Goal: Entertainment & Leisure: Consume media (video, audio)

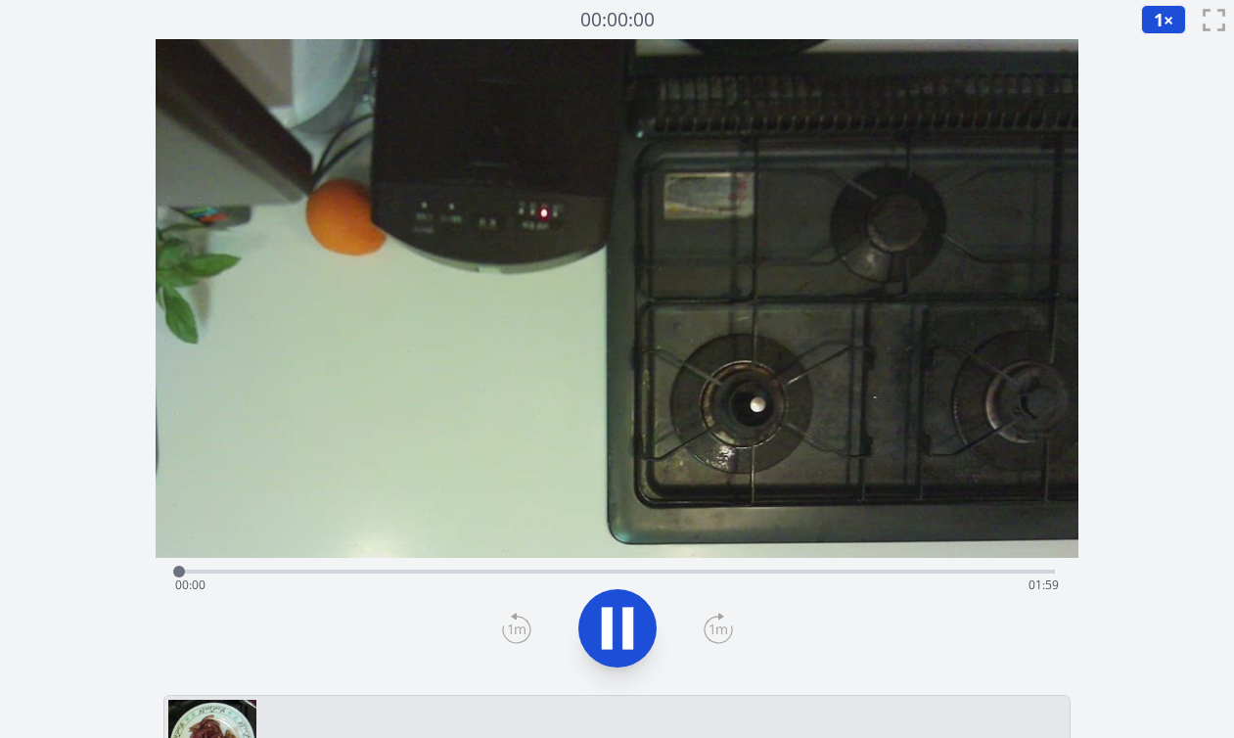
click at [370, 572] on div "経過時間: 00:00 残り時間: 01:59" at bounding box center [617, 585] width 884 height 31
click at [422, 570] on div "経過時間: 00:25 残り時間: 01:34" at bounding box center [617, 585] width 884 height 31
click at [562, 571] on div "経過時間: 00:48 残り時間: 01:10" at bounding box center [617, 585] width 884 height 31
click at [626, 573] on div "経過時間: 00:57 残り時間: 01:01" at bounding box center [617, 585] width 884 height 31
click at [686, 567] on div "経過時間: 01:01 残り時間: 00:57" at bounding box center [617, 569] width 876 height 23
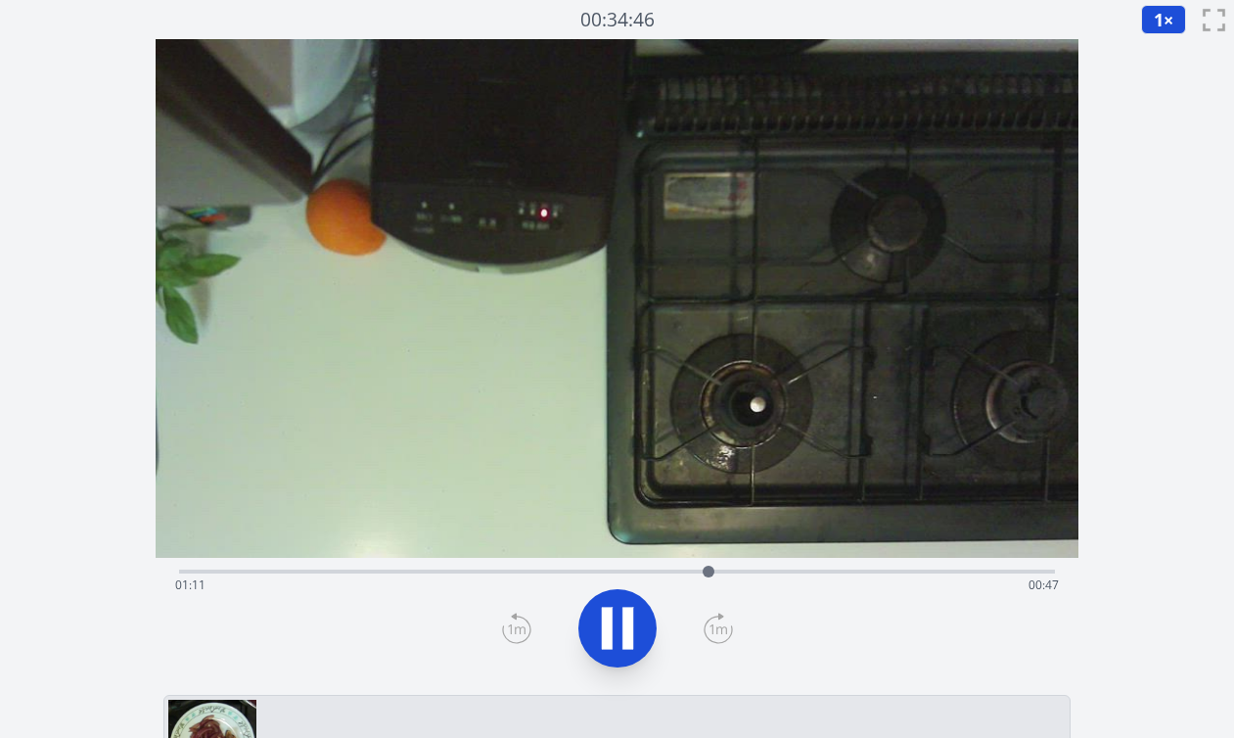
click at [740, 573] on div "経過時間: 01:11 残り時間: 00:47" at bounding box center [617, 585] width 884 height 31
click at [869, 573] on div "経過時間: 01:28 残り時間: 00:30" at bounding box center [617, 585] width 884 height 31
click at [1014, 571] on div "経過時間: 01:49 残り時間: 00:09" at bounding box center [617, 585] width 884 height 31
click at [1035, 572] on div at bounding box center [1035, 571] width 29 height 29
click at [1050, 573] on div at bounding box center [1051, 572] width 12 height 12
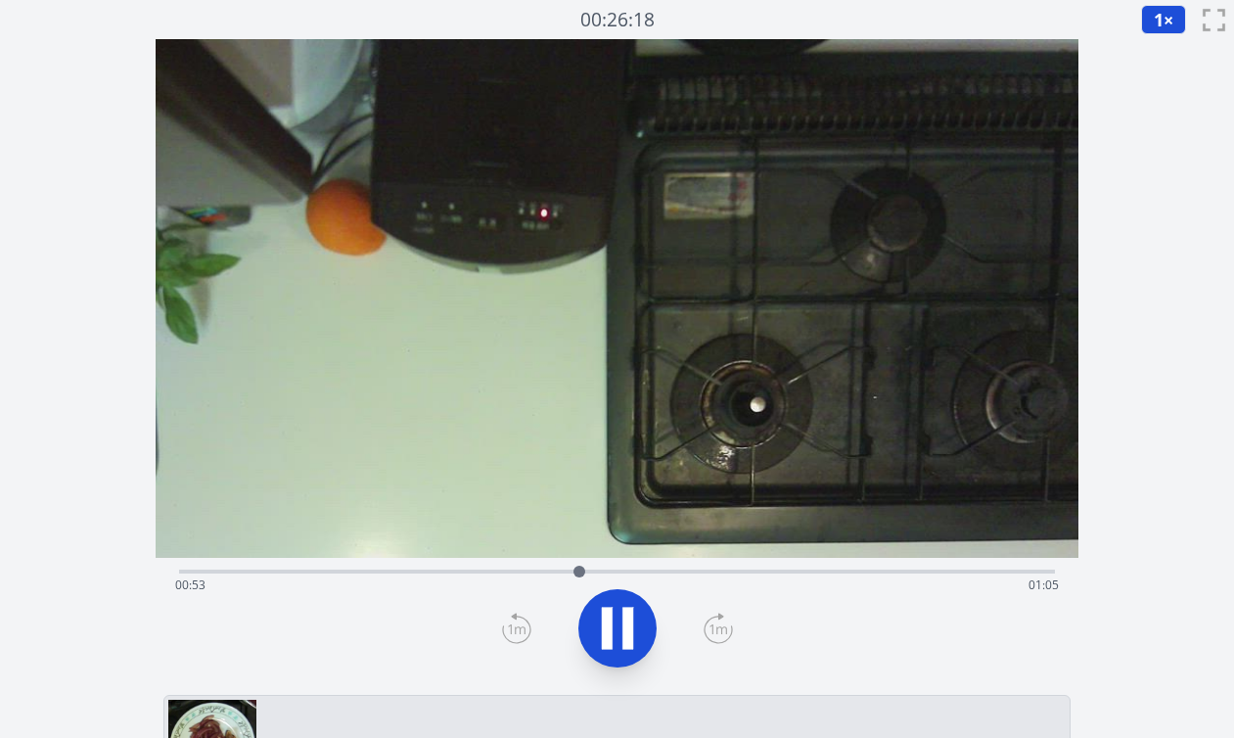
click at [590, 572] on div at bounding box center [579, 571] width 29 height 29
click at [618, 573] on div "経過時間: 00:55 残り時間: 01:03" at bounding box center [617, 585] width 884 height 31
click at [635, 573] on div at bounding box center [627, 571] width 29 height 29
click at [654, 571] on div at bounding box center [639, 571] width 29 height 29
click at [679, 573] on div "経過時間: 01:04 残り時間: 00:54" at bounding box center [617, 585] width 884 height 31
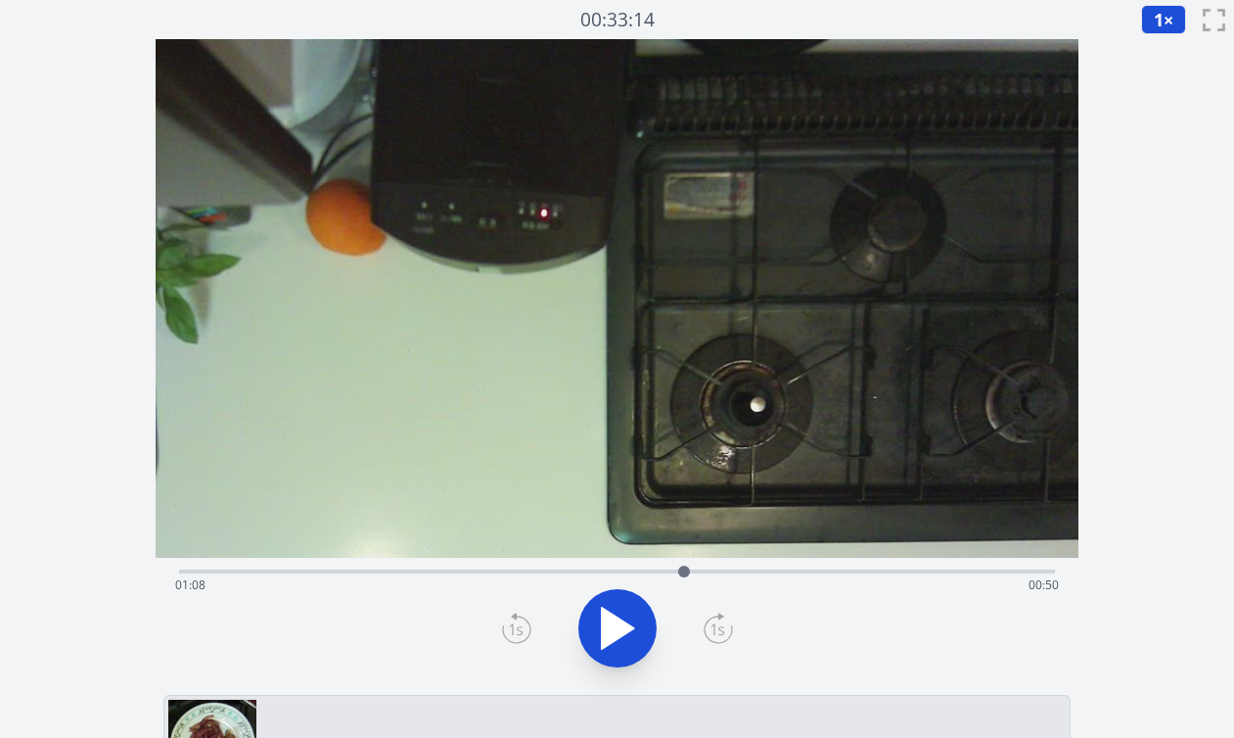
click at [697, 573] on div at bounding box center [683, 571] width 29 height 29
click at [735, 571] on div "経過時間: 01:20 残り時間: 00:38" at bounding box center [617, 585] width 884 height 31
click at [723, 572] on div "経過時間: 01:17 残り時間: 00:42" at bounding box center [617, 585] width 884 height 31
click at [333, 570] on div "経過時間: 01:31 残り時間: 00:27" at bounding box center [617, 585] width 884 height 31
click at [361, 572] on div "経過時間: 00:21 残り時間: 01:37" at bounding box center [617, 585] width 884 height 31
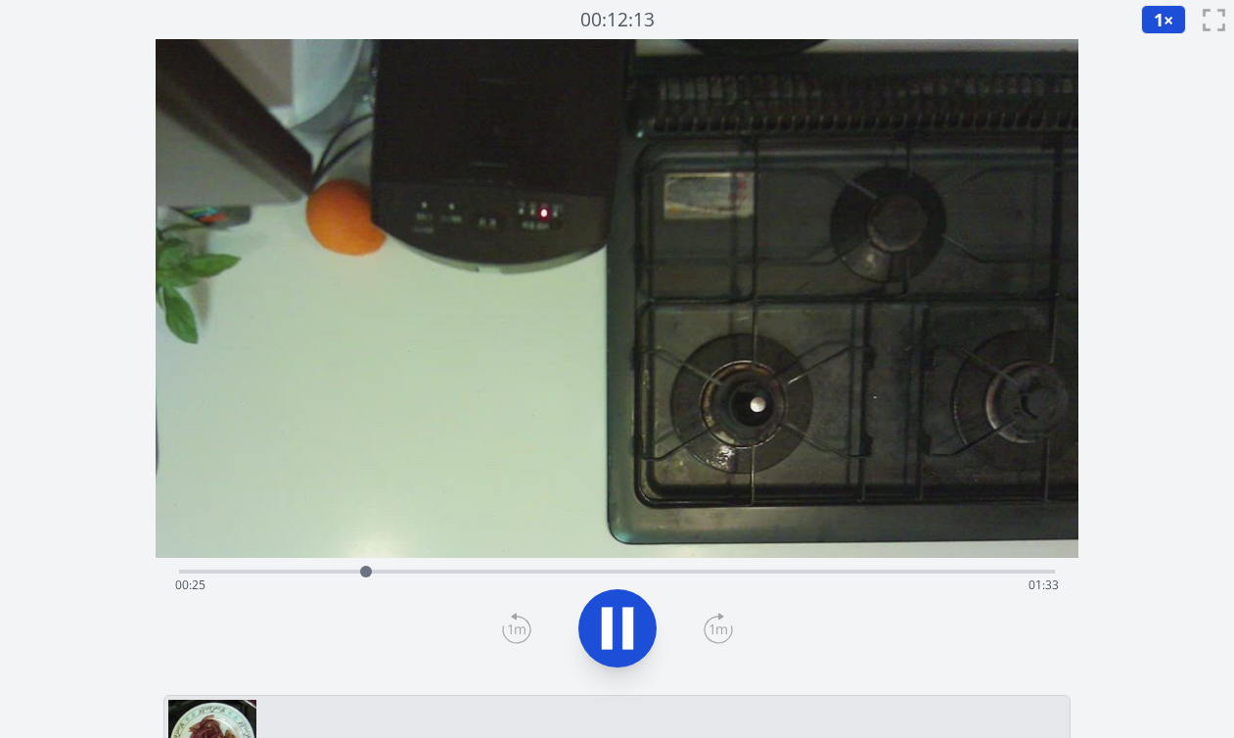
click at [385, 579] on div "経過時間: 00:25 残り時間: 01:33" at bounding box center [617, 585] width 884 height 31
click at [415, 583] on div "経過時間: 00:28 残り時間: 01:30" at bounding box center [617, 585] width 884 height 31
click at [375, 566] on div "経過時間: 00:35 残り時間: 01:23" at bounding box center [617, 569] width 876 height 23
click at [351, 570] on div "経過時間: 00:40 残り時間: 01:18" at bounding box center [617, 585] width 884 height 31
click at [375, 570] on div at bounding box center [365, 571] width 29 height 29
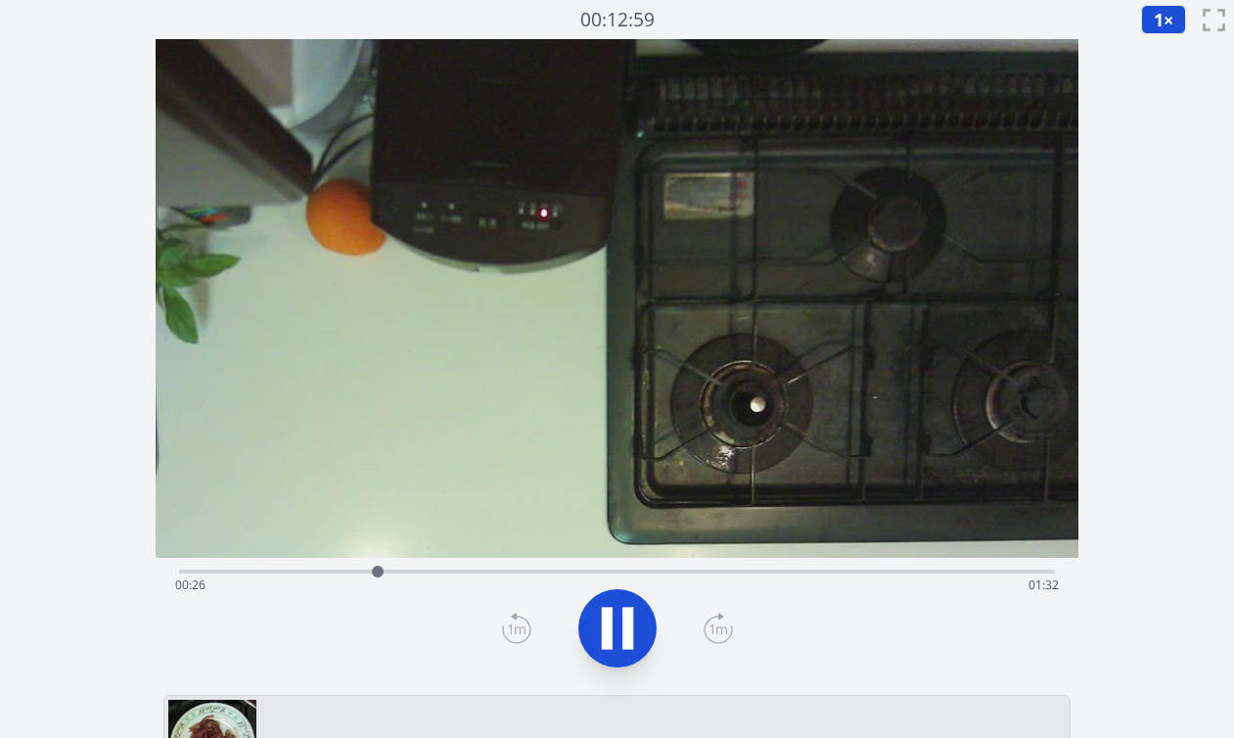
click at [389, 571] on div at bounding box center [377, 571] width 29 height 29
click at [375, 574] on div "経過時間: 00:32 残り時間: 01:26" at bounding box center [617, 585] width 884 height 31
click at [356, 573] on div "経過時間: 00:29 残り時間: 01:29" at bounding box center [617, 585] width 884 height 31
click at [608, 623] on icon at bounding box center [607, 629] width 11 height 42
click at [347, 568] on div "経過時間: 00:26 残り時間: 01:32" at bounding box center [617, 569] width 876 height 23
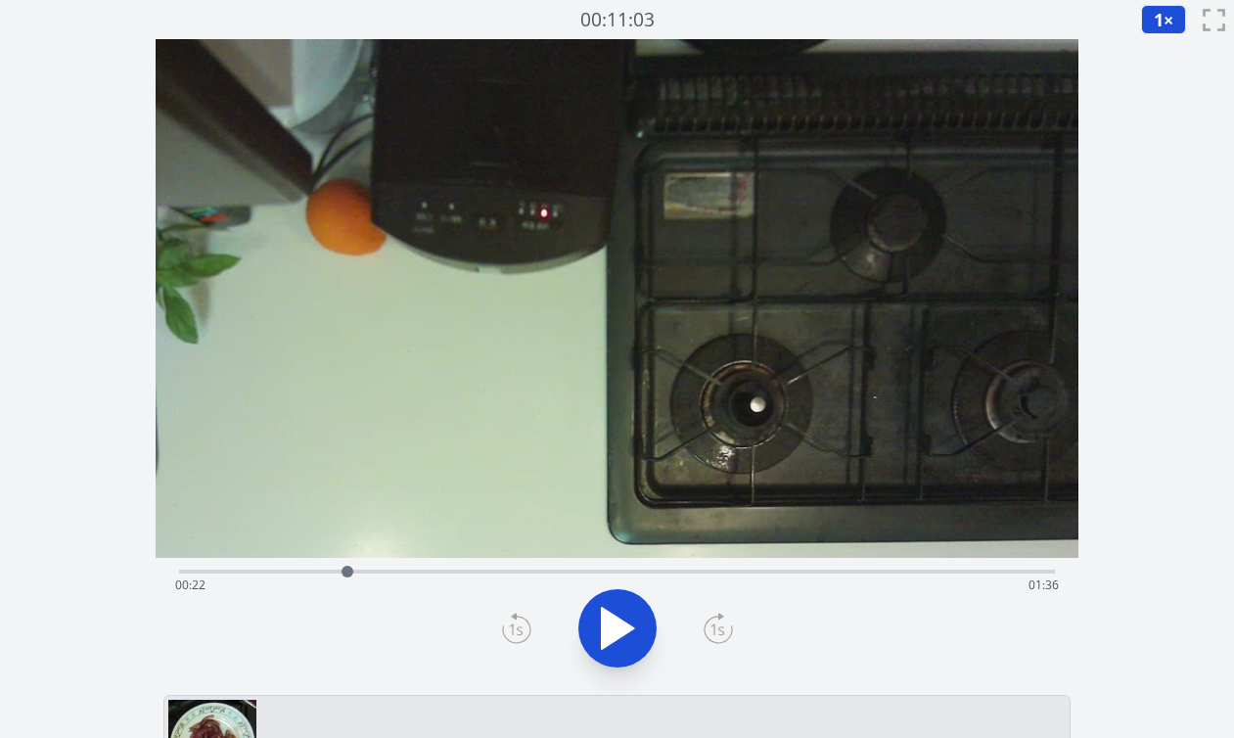
click at [340, 568] on div at bounding box center [347, 571] width 29 height 29
click at [331, 568] on div at bounding box center [339, 571] width 29 height 29
click at [348, 573] on div "経過時間: 00:20 残り時間: 01:38" at bounding box center [617, 585] width 884 height 31
click at [358, 573] on div at bounding box center [348, 571] width 29 height 29
click at [366, 573] on div at bounding box center [358, 571] width 29 height 29
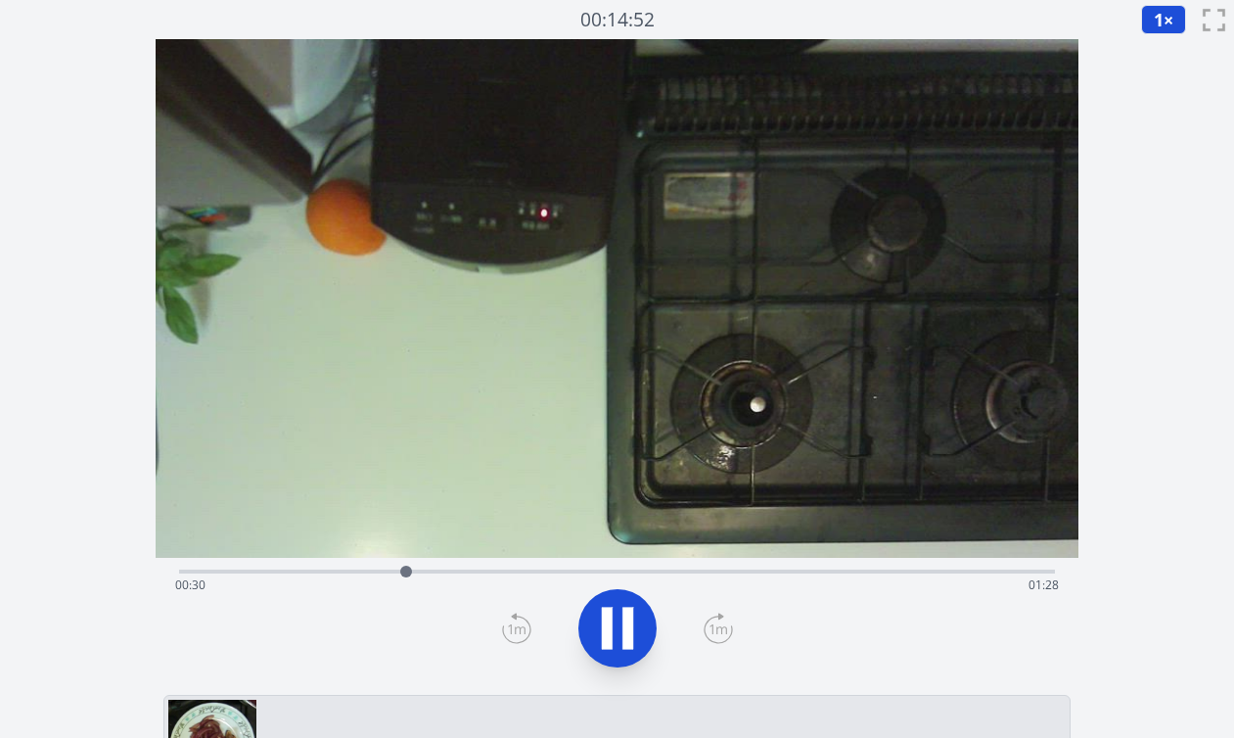
click at [384, 571] on div "経過時間: 00:30 残り時間: 01:28" at bounding box center [617, 585] width 884 height 31
click at [374, 570] on div "経過時間: 00:28 残り時間: 01:30" at bounding box center [617, 585] width 884 height 31
click at [376, 572] on div "経過時間: 00:31 残り時間: 01:27" at bounding box center [617, 585] width 884 height 31
click at [601, 624] on icon at bounding box center [617, 628] width 55 height 55
click at [515, 630] on icon at bounding box center [516, 628] width 29 height 31
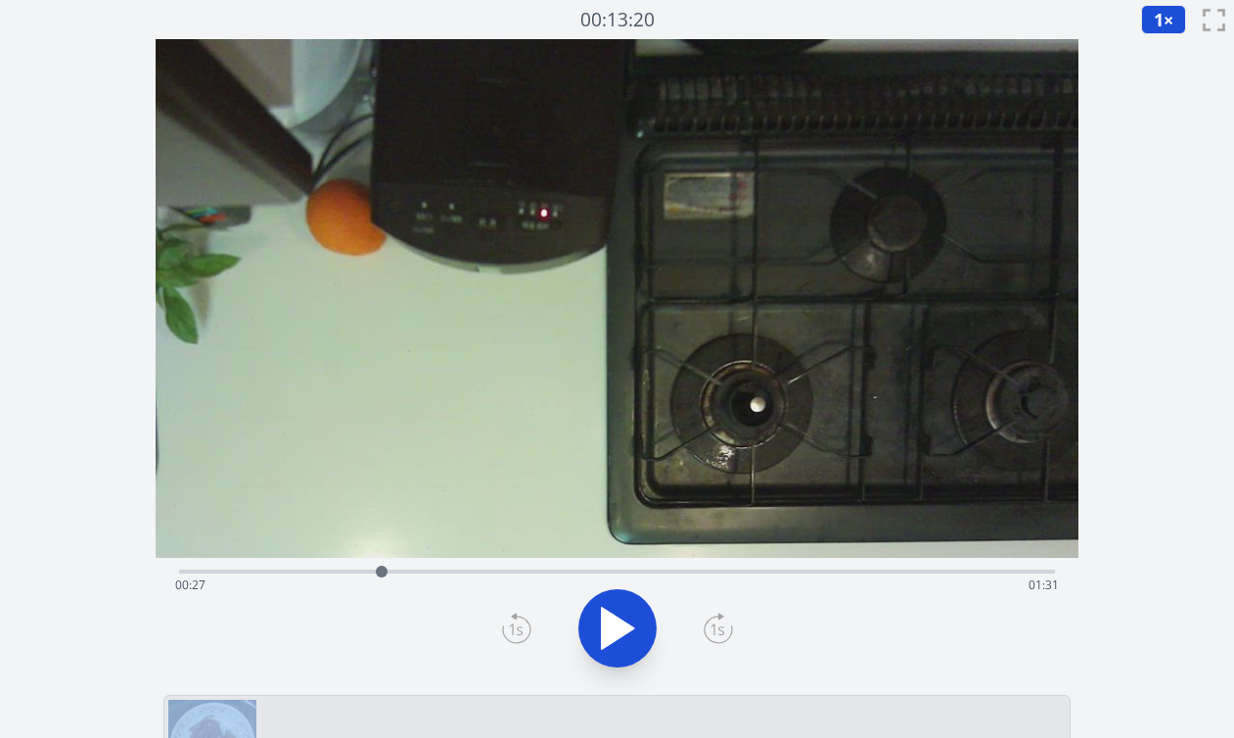
click at [515, 630] on icon at bounding box center [516, 628] width 29 height 31
click at [652, 571] on div "経過時間: 00:27 残り時間: 01:31" at bounding box center [617, 585] width 884 height 31
click at [684, 573] on div "経過時間: 01:03 残り時間: 00:55" at bounding box center [617, 585] width 884 height 31
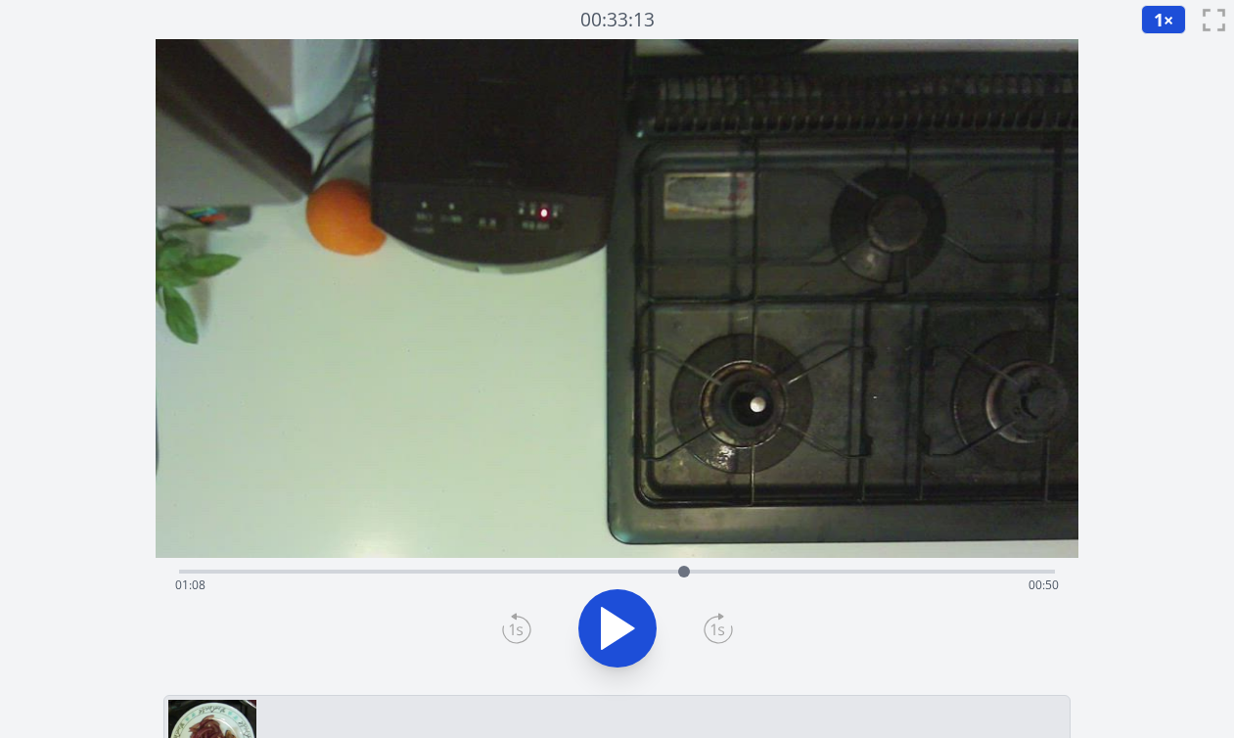
click at [717, 566] on div "経過時間: 01:08 残り時間: 00:50" at bounding box center [617, 569] width 876 height 23
click at [755, 574] on div "経過時間: 01:12 残り時間: 00:46" at bounding box center [617, 585] width 884 height 31
click at [785, 574] on div "経過時間: 01:17 残り時間: 00:41" at bounding box center [617, 585] width 884 height 31
click at [821, 571] on div "経過時間: 01:21 残り時間: 00:37" at bounding box center [617, 585] width 884 height 31
click at [759, 576] on div "経過時間: 01:26 残り時間: 00:32" at bounding box center [617, 585] width 884 height 31
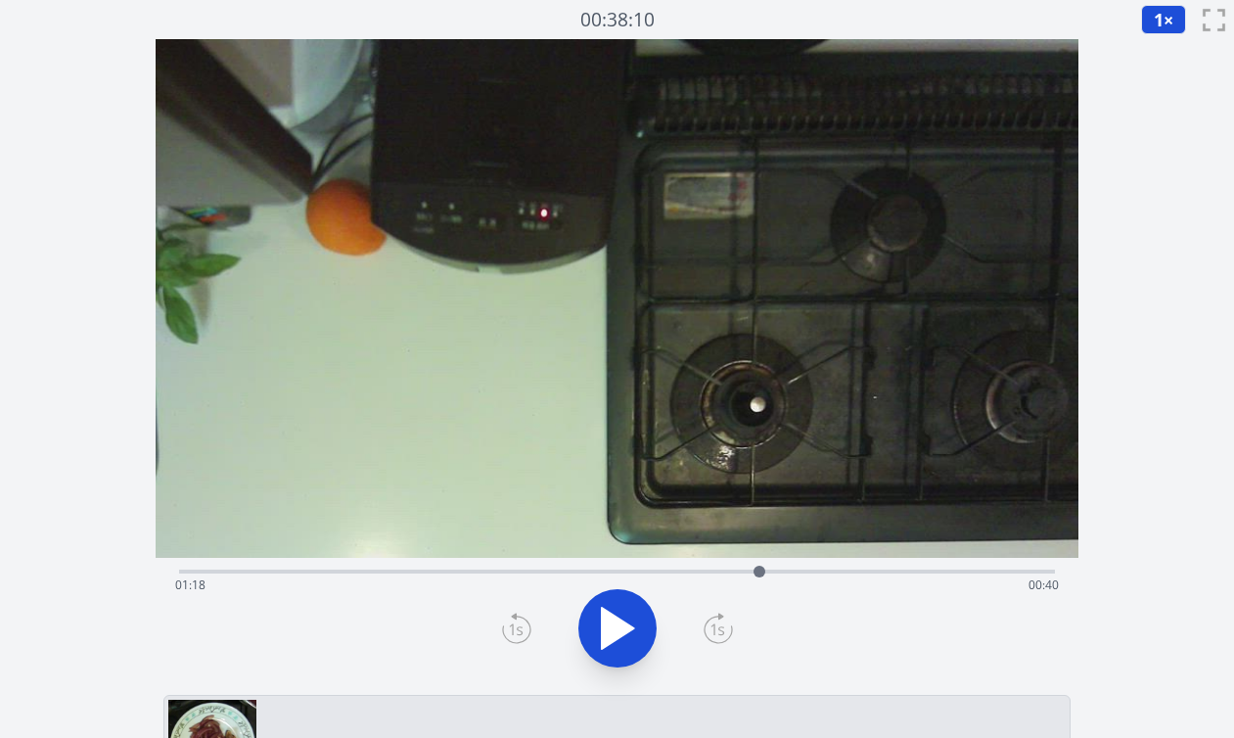
click at [784, 573] on div "経過時間: 01:18 残り時間: 00:40" at bounding box center [617, 585] width 884 height 31
click at [713, 572] on div "経過時間: 01:21 残り時間: 00:37" at bounding box center [617, 585] width 884 height 31
click at [659, 576] on div "経過時間: 01:12 残り時間: 00:47" at bounding box center [617, 585] width 884 height 31
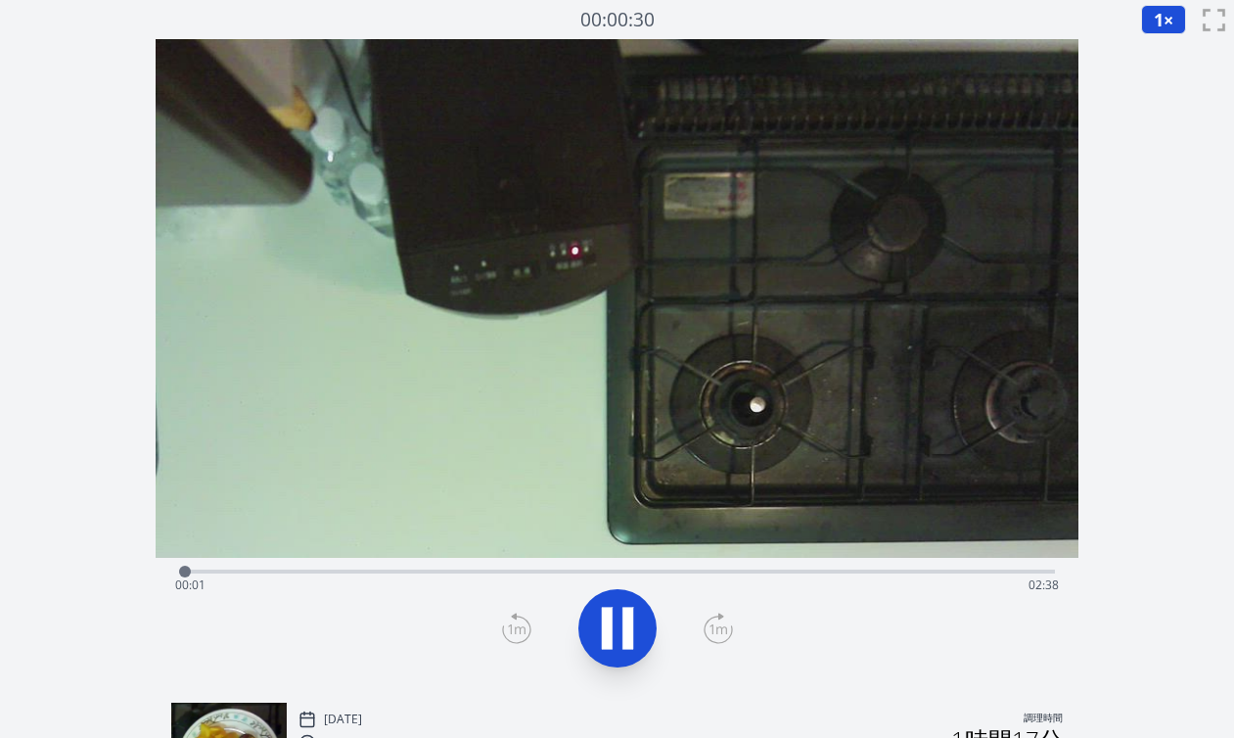
click at [422, 570] on div "経過時間: 00:01 残り時間: 02:38" at bounding box center [617, 585] width 884 height 31
click at [471, 575] on div "経過時間: 00:44 残り時間: 01:55" at bounding box center [617, 585] width 884 height 31
click at [571, 570] on div "経過時間: 01:02 残り時間: 01:37" at bounding box center [617, 585] width 884 height 31
click at [672, 566] on div "経過時間: 01:13 残り時間: 01:26" at bounding box center [617, 569] width 876 height 23
click at [628, 571] on div "経過時間: 01:34 残り時間: 01:05" at bounding box center [617, 585] width 884 height 31
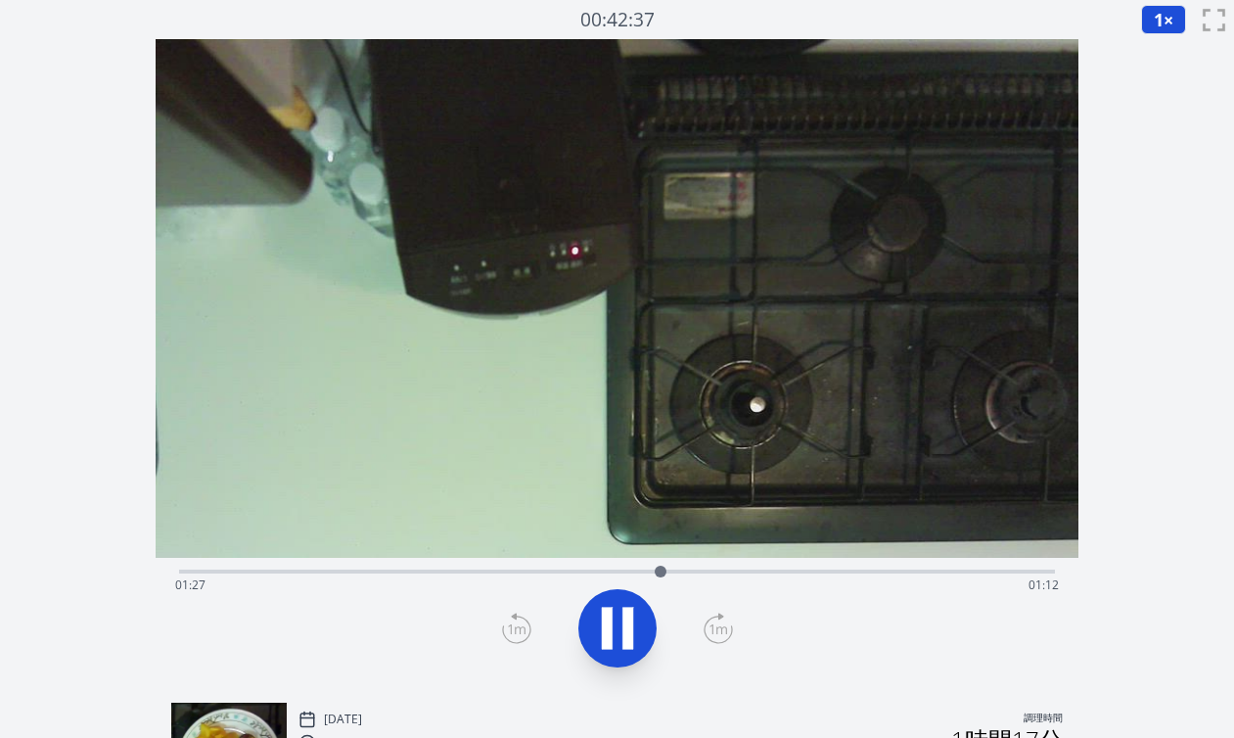
click at [260, 570] on div "経過時間: 01:27 残り時間: 01:12" at bounding box center [617, 585] width 884 height 31
click at [253, 573] on div at bounding box center [260, 571] width 29 height 29
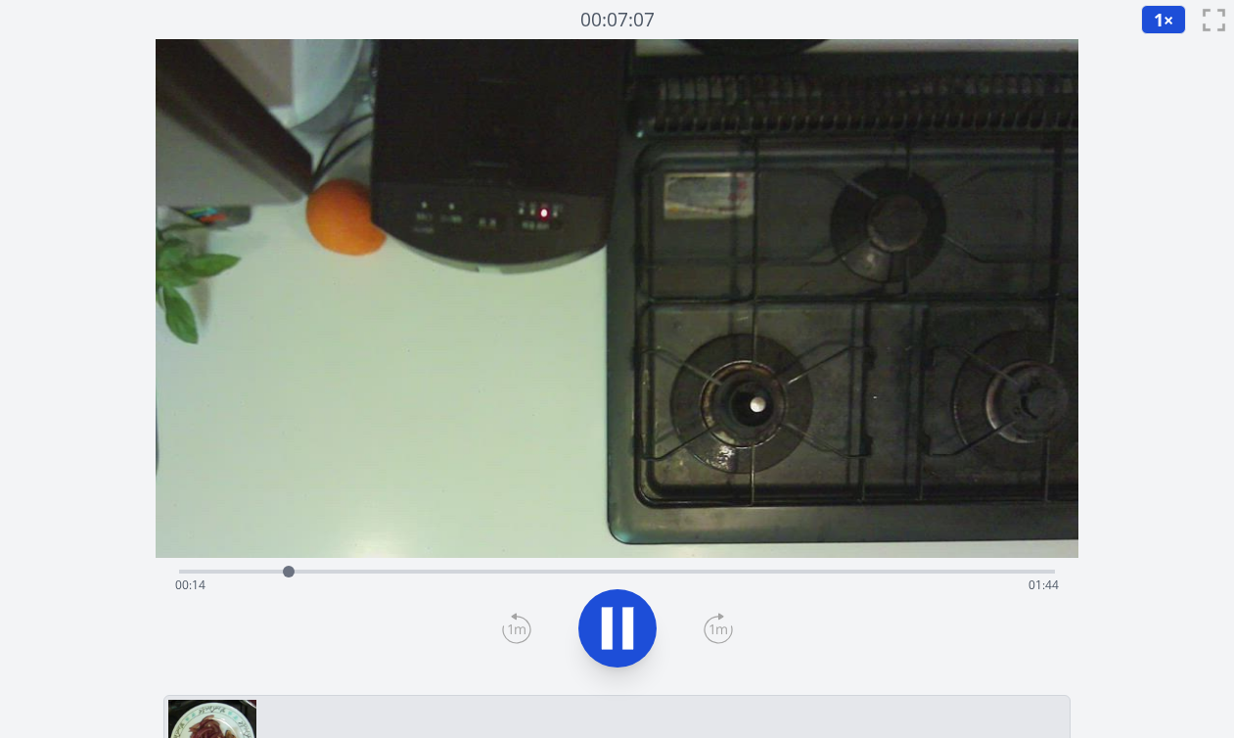
click at [412, 572] on div "経過時間: 00:14 残り時間: 01:44" at bounding box center [617, 585] width 884 height 31
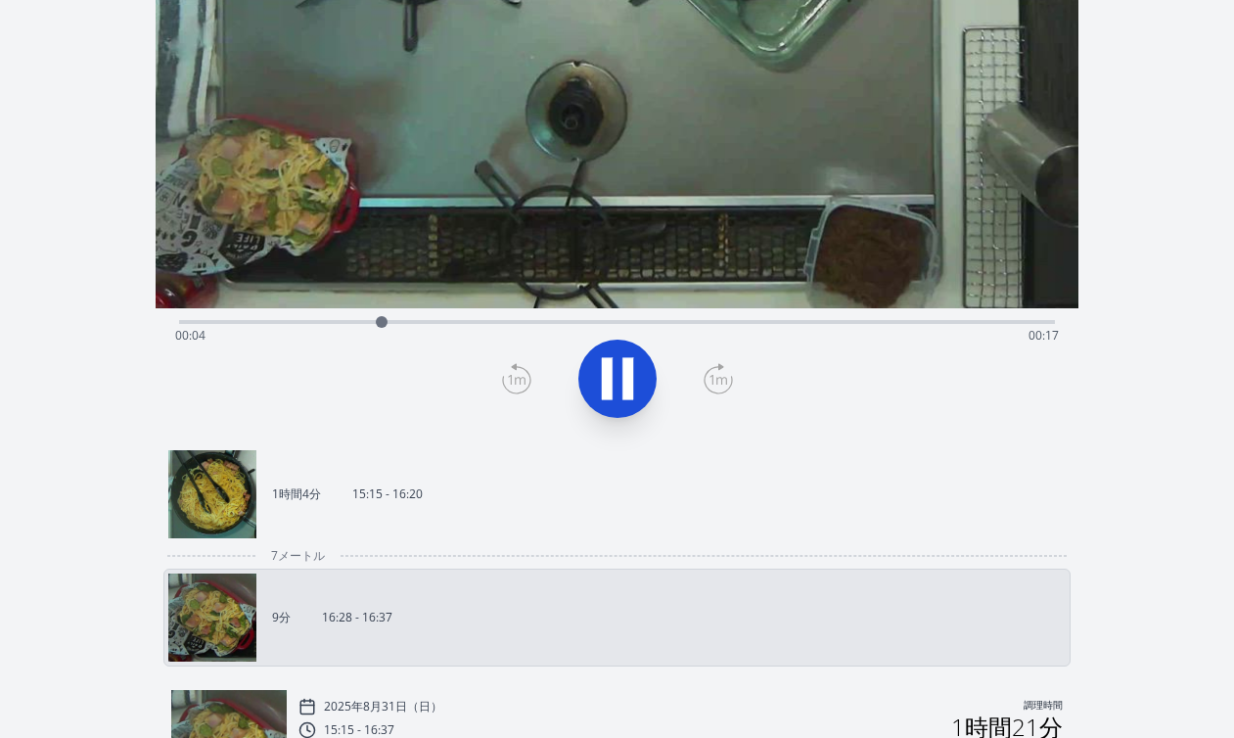
scroll to position [253, 0]
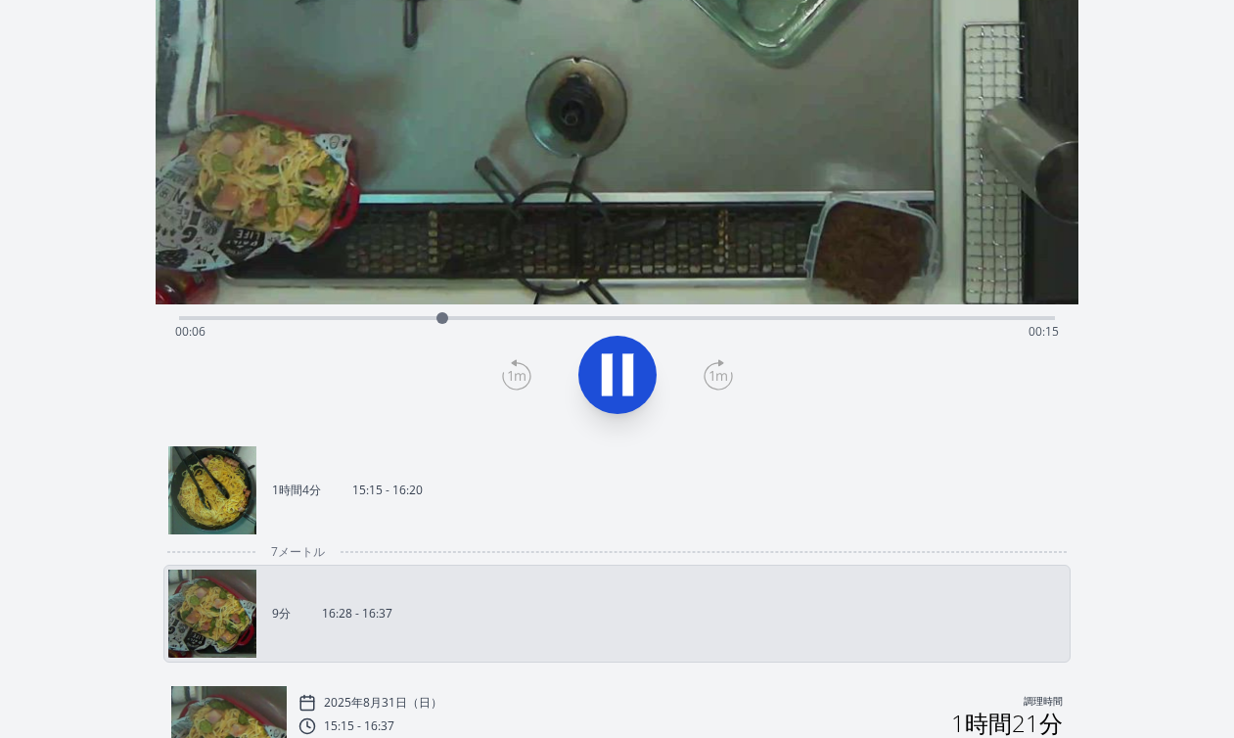
click at [450, 504] on link "1時間4分 15:15 - 16:20" at bounding box center [609, 490] width 882 height 88
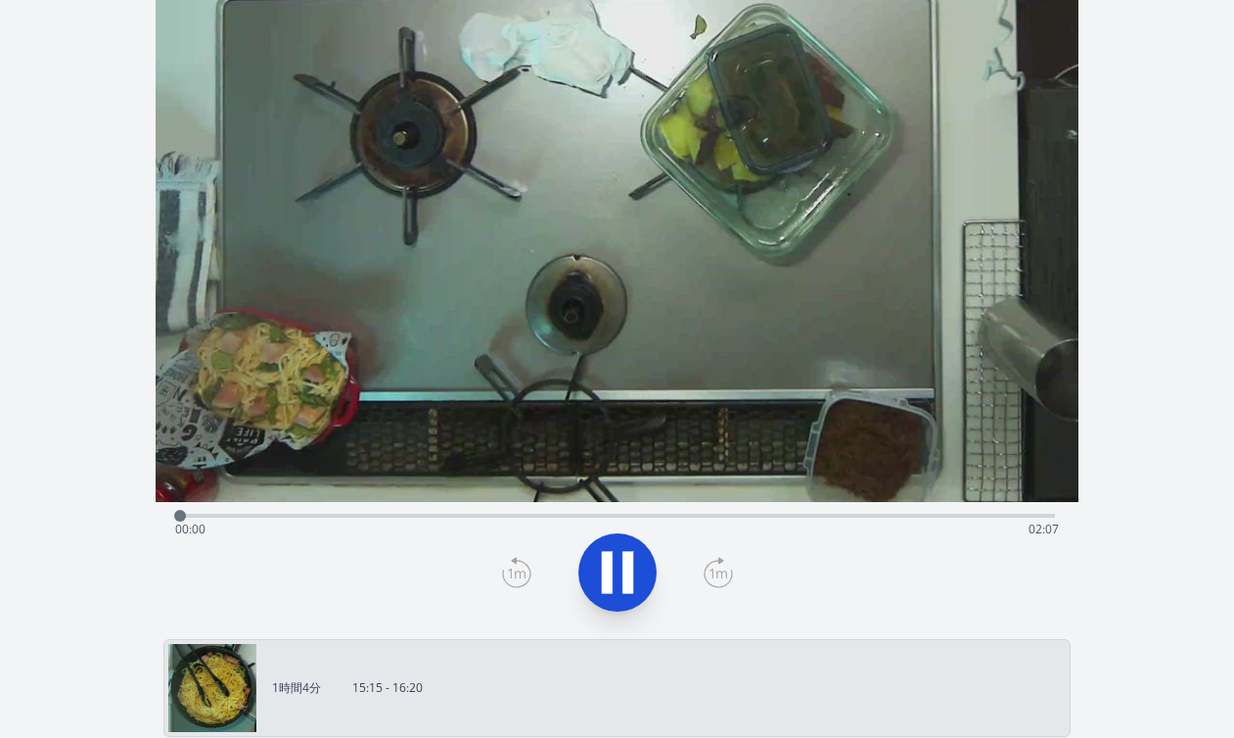
scroll to position [54, 0]
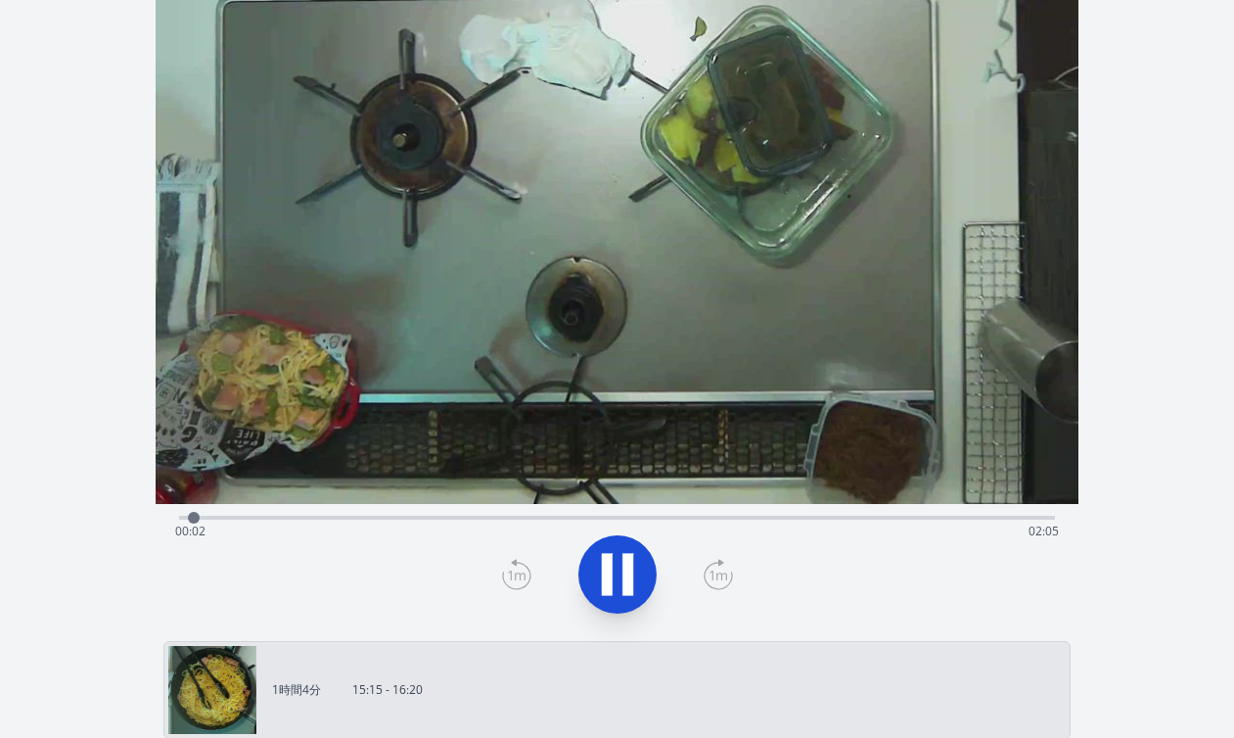
click at [258, 518] on div "経過時間: 00:02 残り時間: 02:05" at bounding box center [617, 531] width 884 height 31
click at [319, 523] on div "経過時間: 00:12 残り時間: 01:55" at bounding box center [617, 531] width 884 height 31
click at [370, 518] on div "経過時間: 00:20 残り時間: 01:47" at bounding box center [617, 531] width 884 height 31
click at [437, 507] on div "経過時間: 00:28 残り時間: 01:39" at bounding box center [617, 515] width 876 height 23
click at [404, 512] on div "経過時間: 00:38 残り時間: 01:29" at bounding box center [617, 515] width 876 height 23
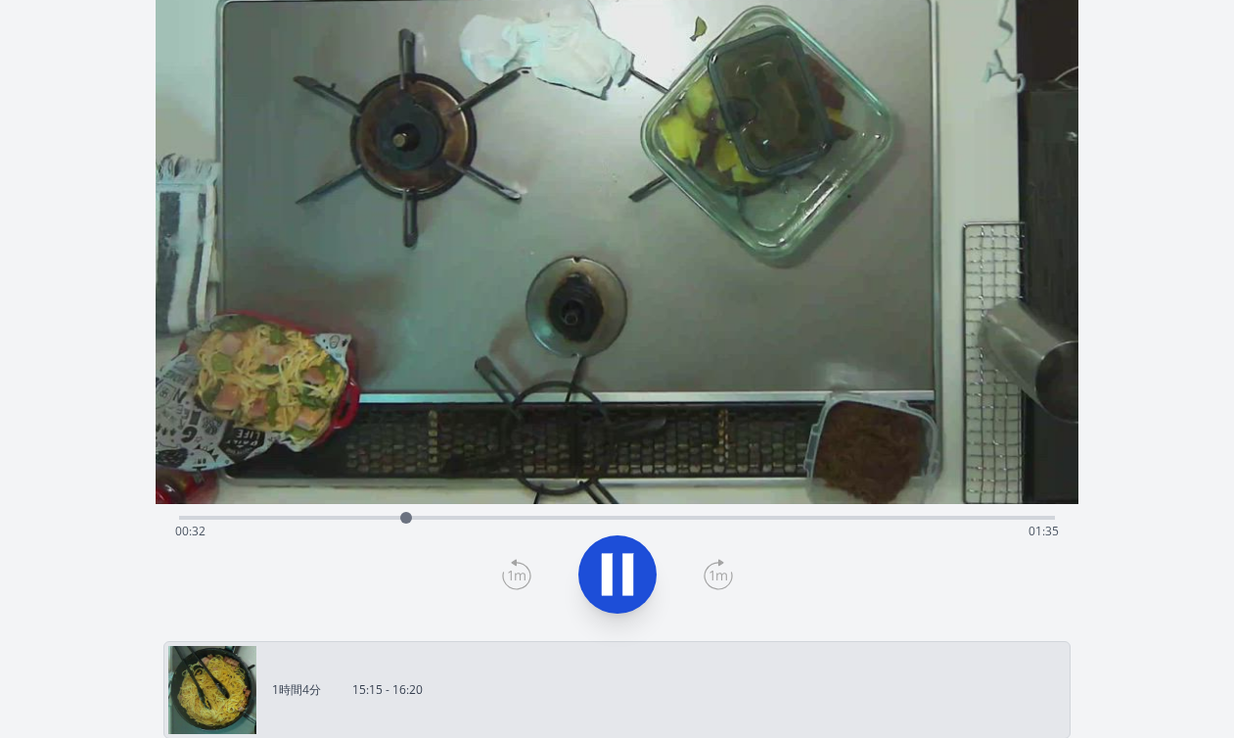
click at [377, 515] on div "経過時間: 00:32 残り時間: 01:35" at bounding box center [617, 515] width 876 height 23
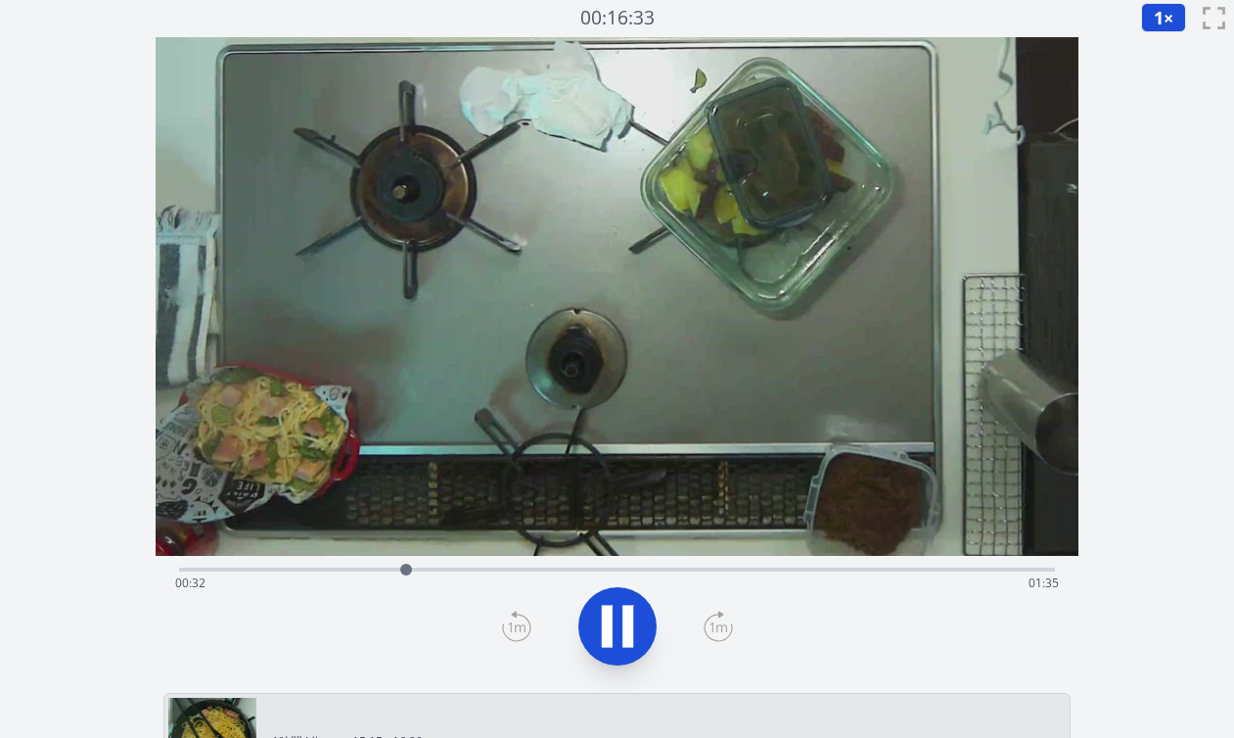
scroll to position [0, 0]
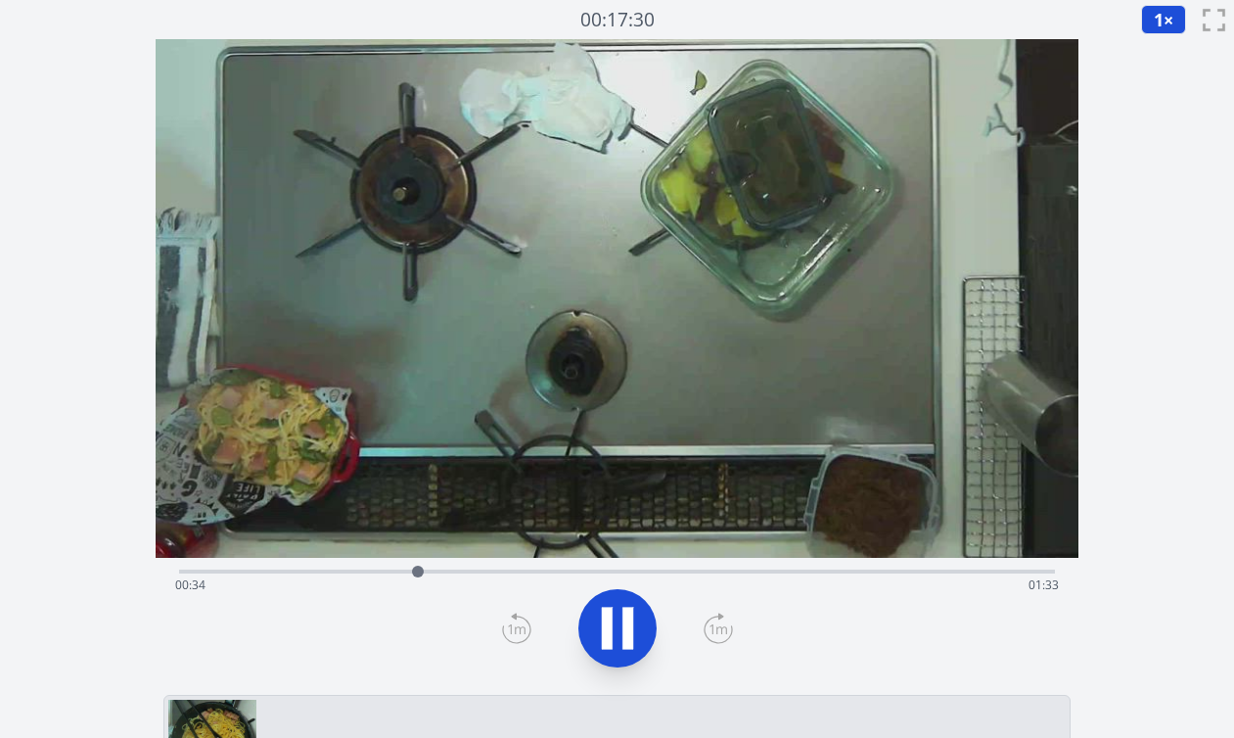
click at [381, 567] on div "経過時間: 00:34 残り時間: 01:33" at bounding box center [617, 569] width 876 height 23
click at [359, 569] on div "経過時間: 00:29 残り時間: 01:37" at bounding box center [617, 569] width 876 height 23
click at [353, 573] on div "経過時間: 00:35 残り時間: 01:32" at bounding box center [617, 585] width 884 height 31
click at [595, 572] on div "経過時間: 01:03 残り時間: 01:03" at bounding box center [617, 585] width 884 height 31
click at [617, 571] on div "経過時間: 01:35 残り時間: 00:32" at bounding box center [617, 585] width 884 height 31
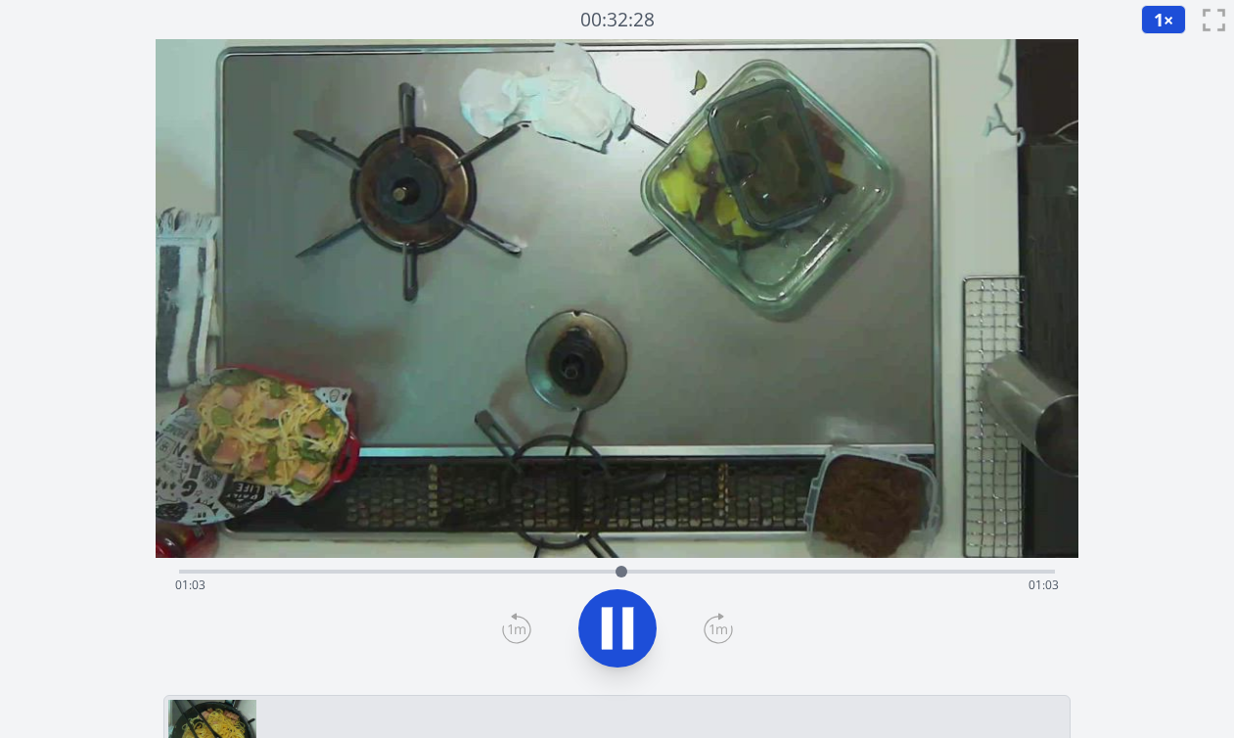
click at [582, 571] on div "経過時間: 01:03 残り時間: 01:03" at bounding box center [617, 585] width 884 height 31
click at [445, 568] on div "経過時間: 01:56 残り時間: 00:11" at bounding box center [617, 569] width 876 height 23
click at [606, 573] on div "経過時間: 00:39 残り時間: 01:27" at bounding box center [617, 585] width 884 height 31
click at [574, 573] on div "経過時間: 01:02 残り時間: 01:04" at bounding box center [617, 585] width 884 height 31
click at [571, 571] on div "経過時間: 01:06 残り時間: 01:00" at bounding box center [617, 585] width 884 height 31
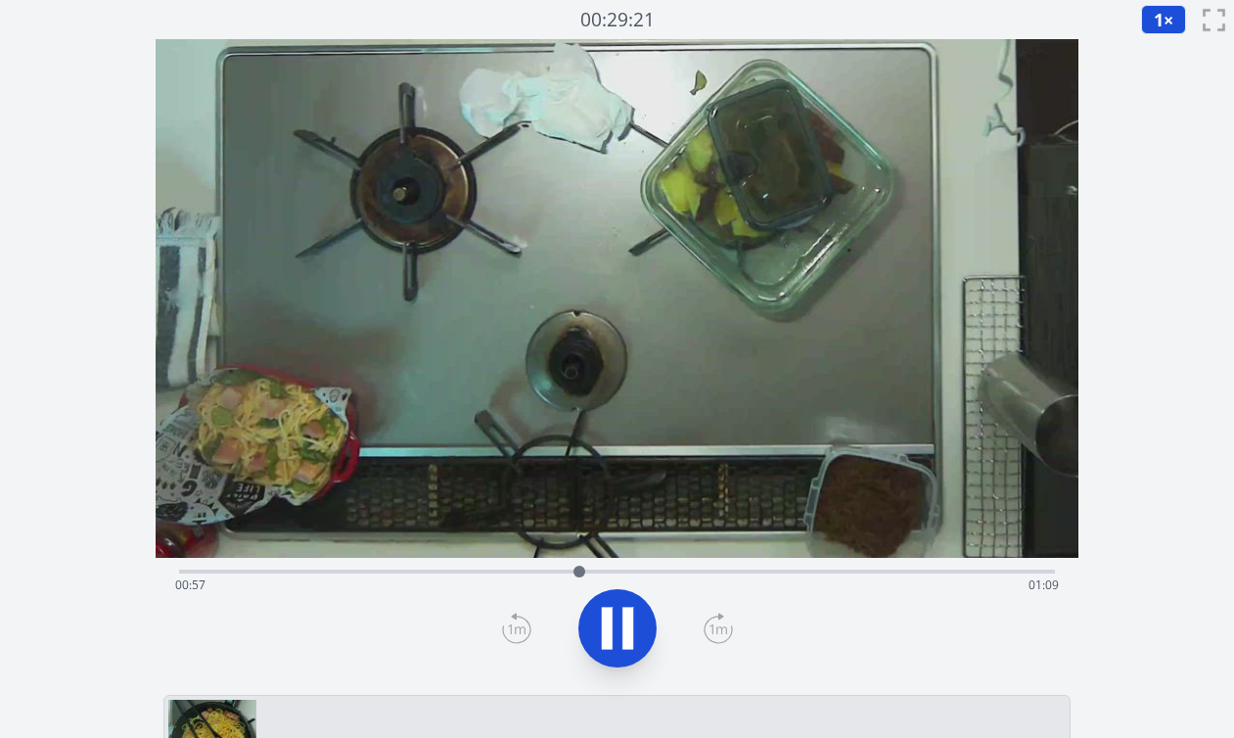
click at [598, 571] on div "経過時間: 00:57 残り時間: 01:09" at bounding box center [617, 585] width 884 height 31
click at [616, 574] on div at bounding box center [615, 571] width 29 height 29
click at [600, 573] on div "経過時間: 01:03 残り時間: 01:03" at bounding box center [617, 585] width 884 height 31
click at [581, 568] on div "経過時間: 01:08 残り時間: 00:58" at bounding box center [617, 569] width 876 height 23
click at [608, 656] on button at bounding box center [617, 628] width 78 height 78
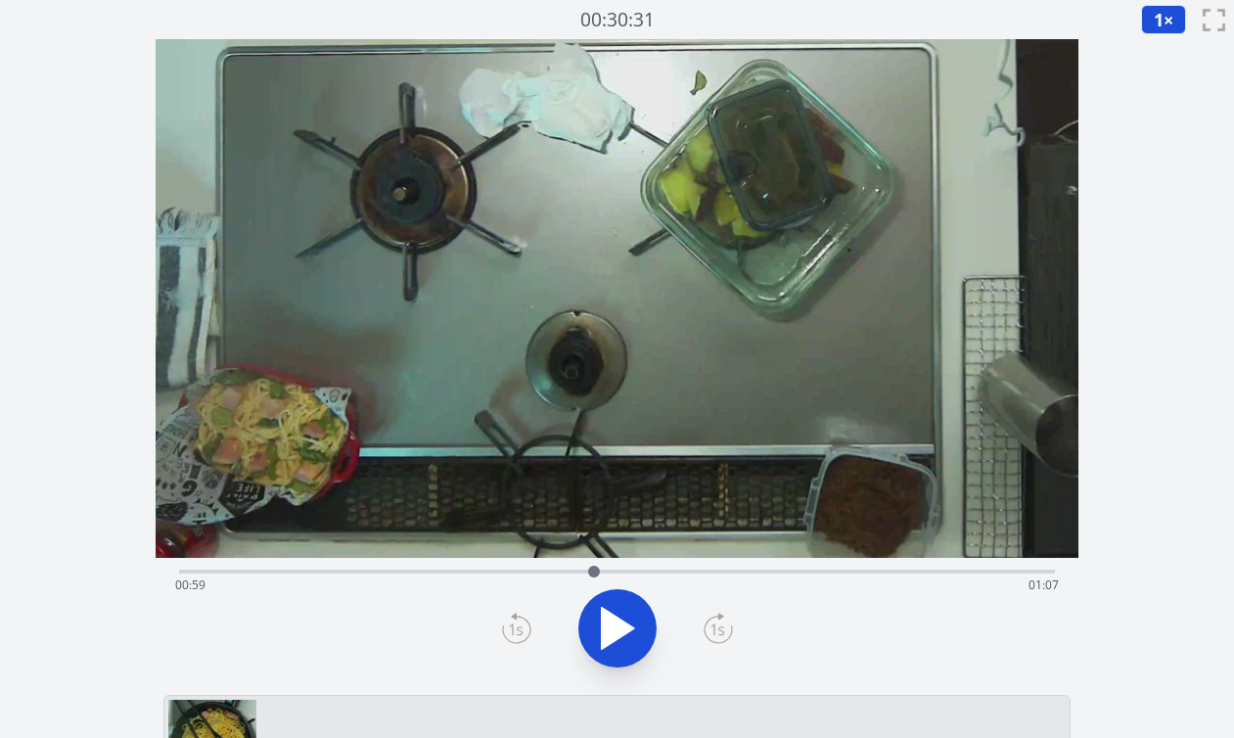
click at [610, 645] on icon at bounding box center [617, 628] width 55 height 55
click at [610, 645] on icon at bounding box center [607, 629] width 11 height 42
click at [509, 623] on icon at bounding box center [516, 628] width 29 height 31
